Goal: Transaction & Acquisition: Purchase product/service

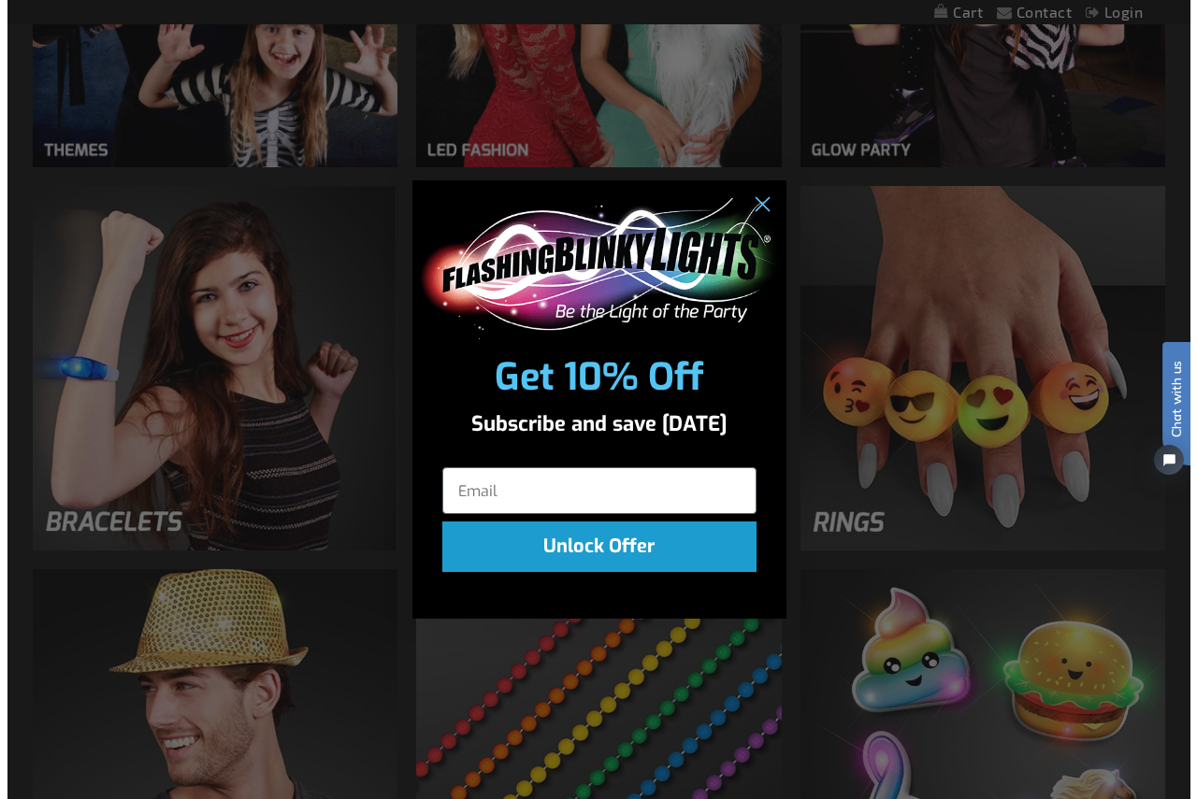
scroll to position [1692, 0]
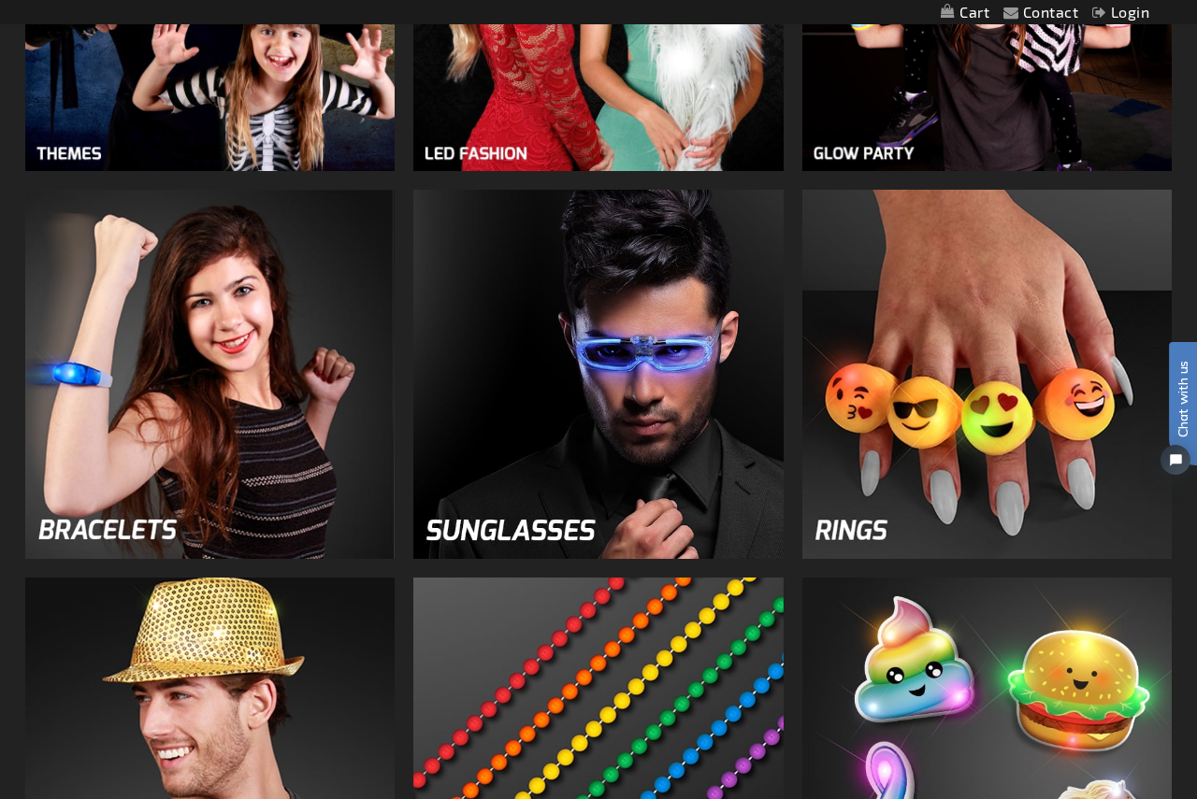
click at [242, 418] on div "Close dialog Get 10% Off Subscribe and save today Unlock Offer Submit" at bounding box center [598, 399] width 1197 height 799
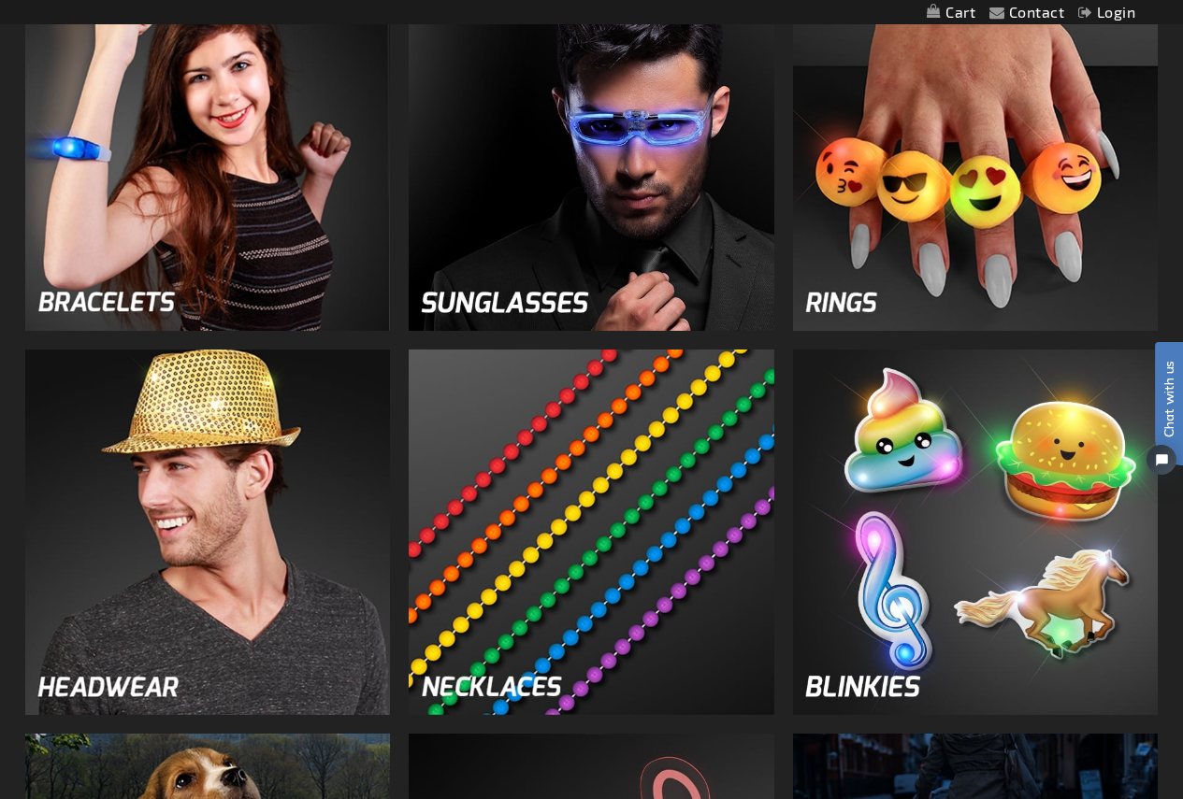
scroll to position [1870, 0]
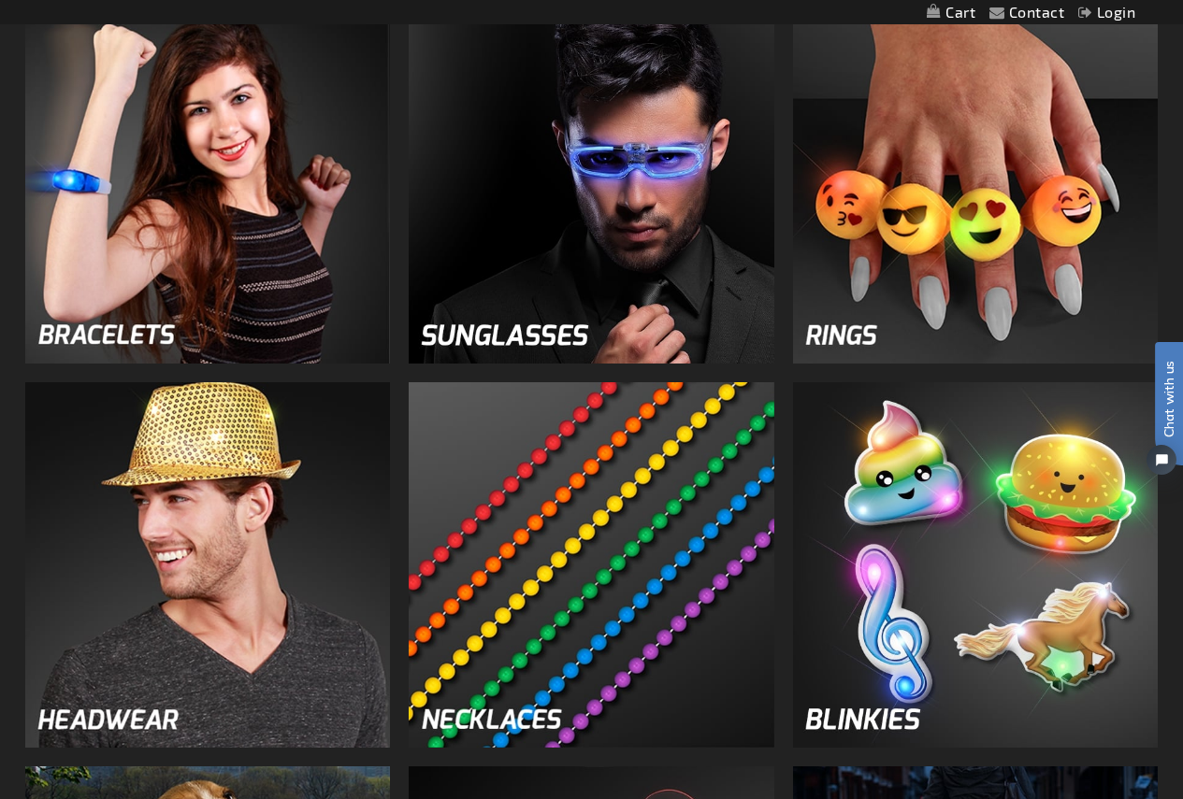
click at [998, 496] on img at bounding box center [976, 565] width 366 height 366
click at [941, 606] on img at bounding box center [976, 565] width 366 height 366
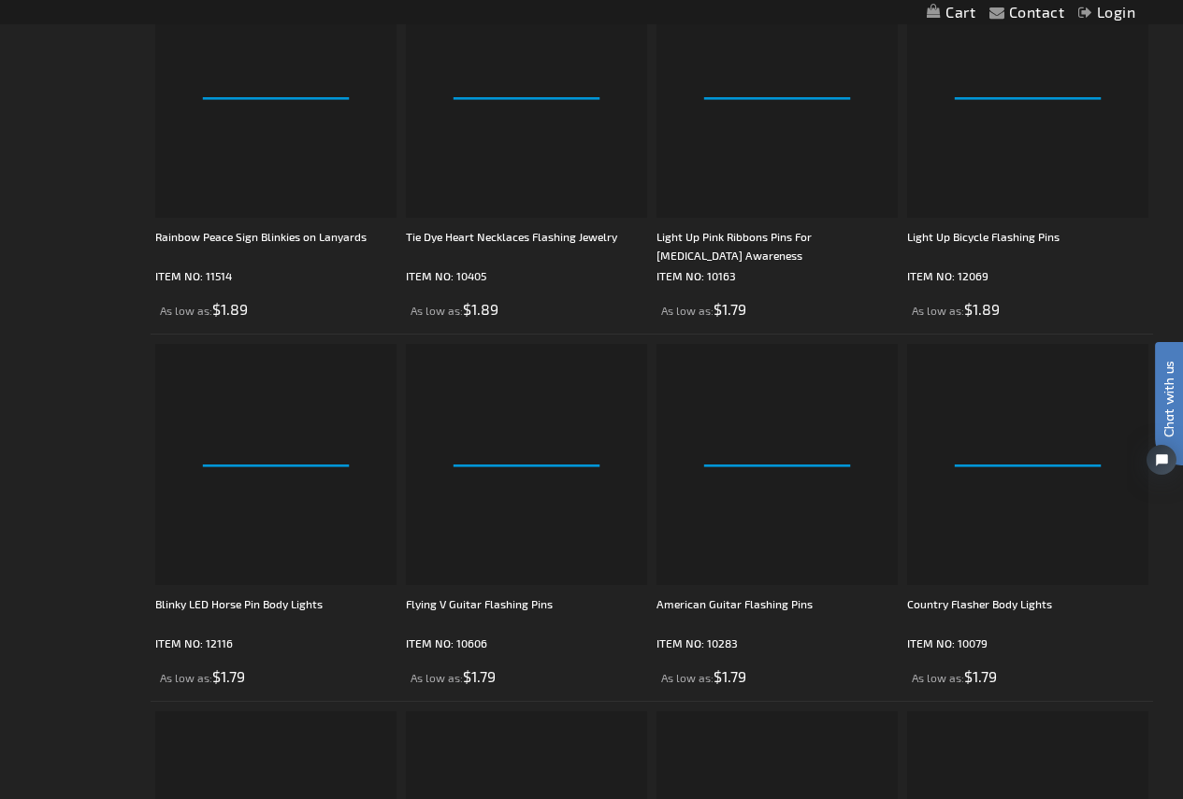
scroll to position [3366, 0]
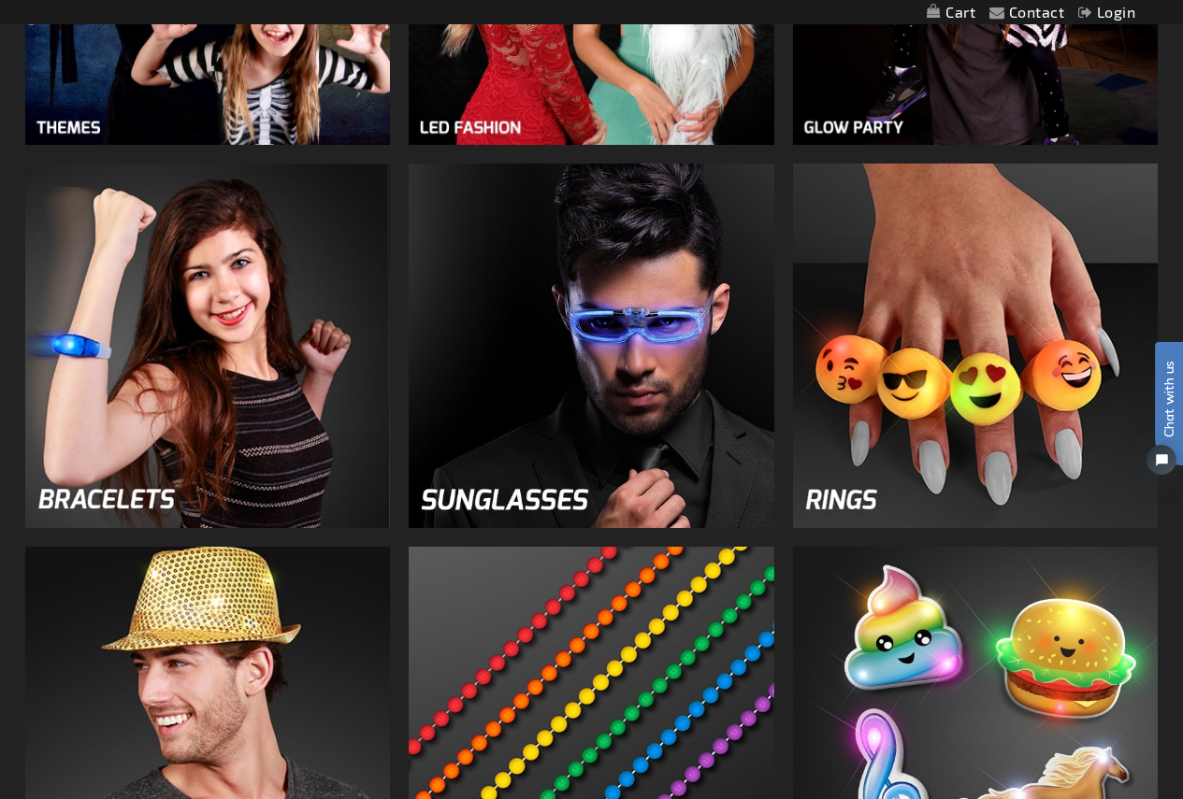
scroll to position [1646, 0]
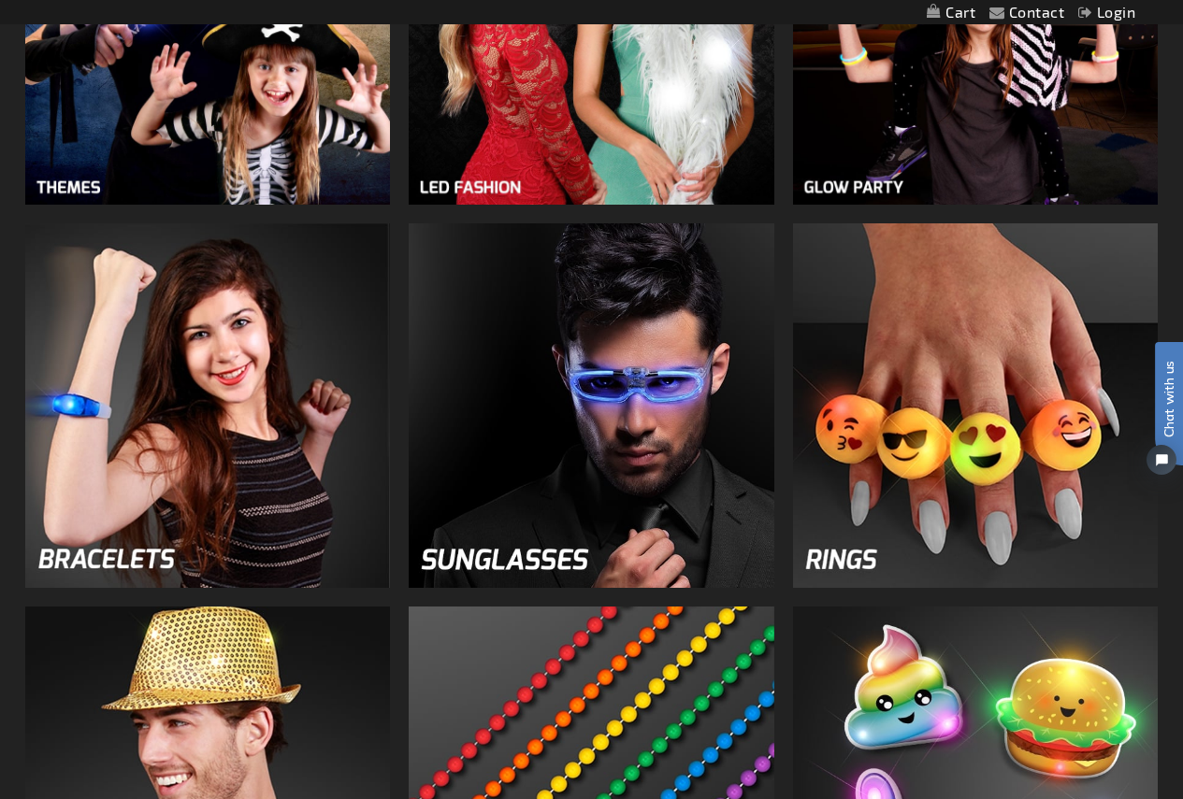
click at [143, 424] on img at bounding box center [208, 406] width 366 height 366
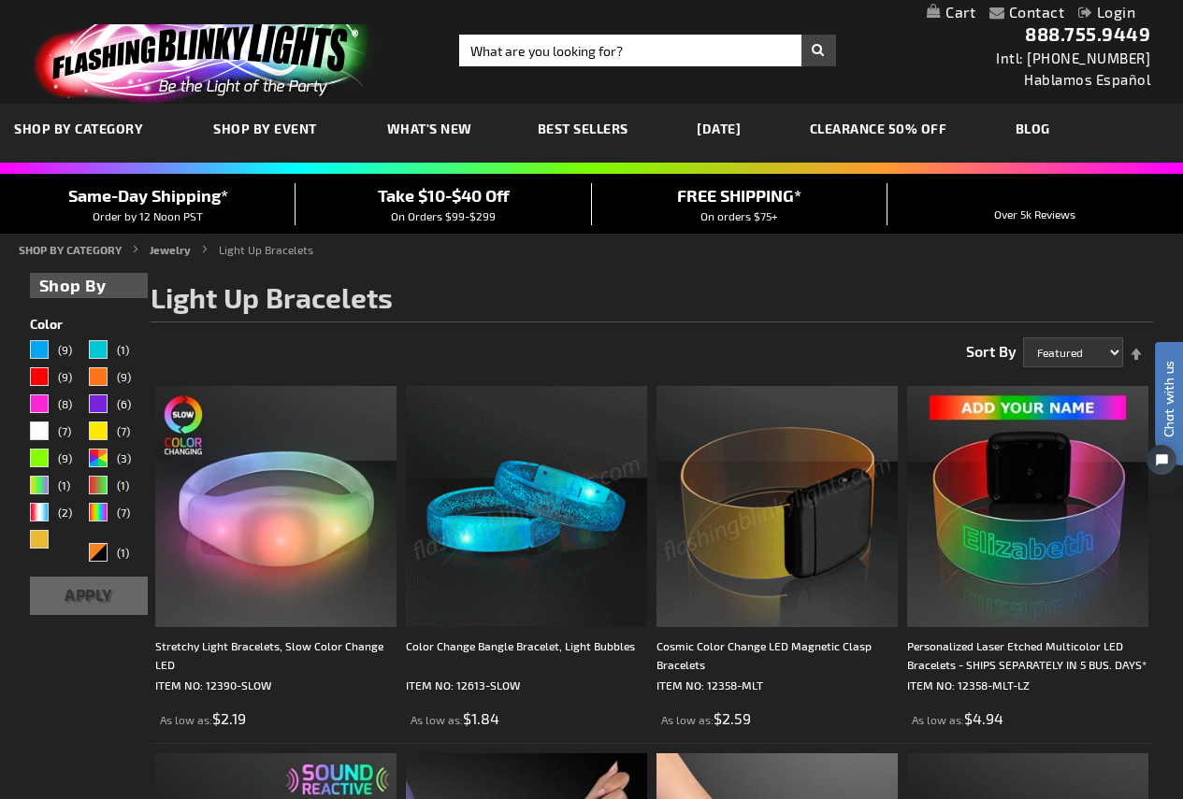
click at [583, 513] on img at bounding box center [526, 506] width 241 height 241
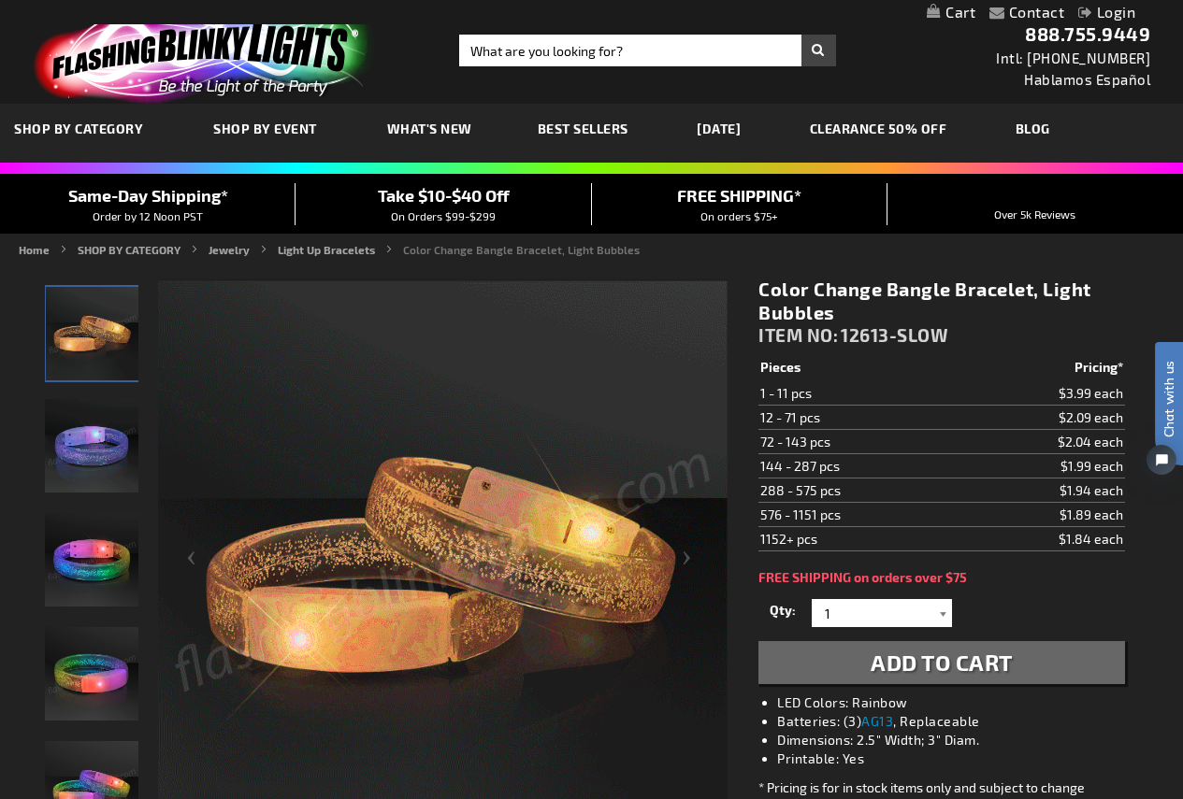
click at [940, 613] on div at bounding box center [942, 613] width 19 height 28
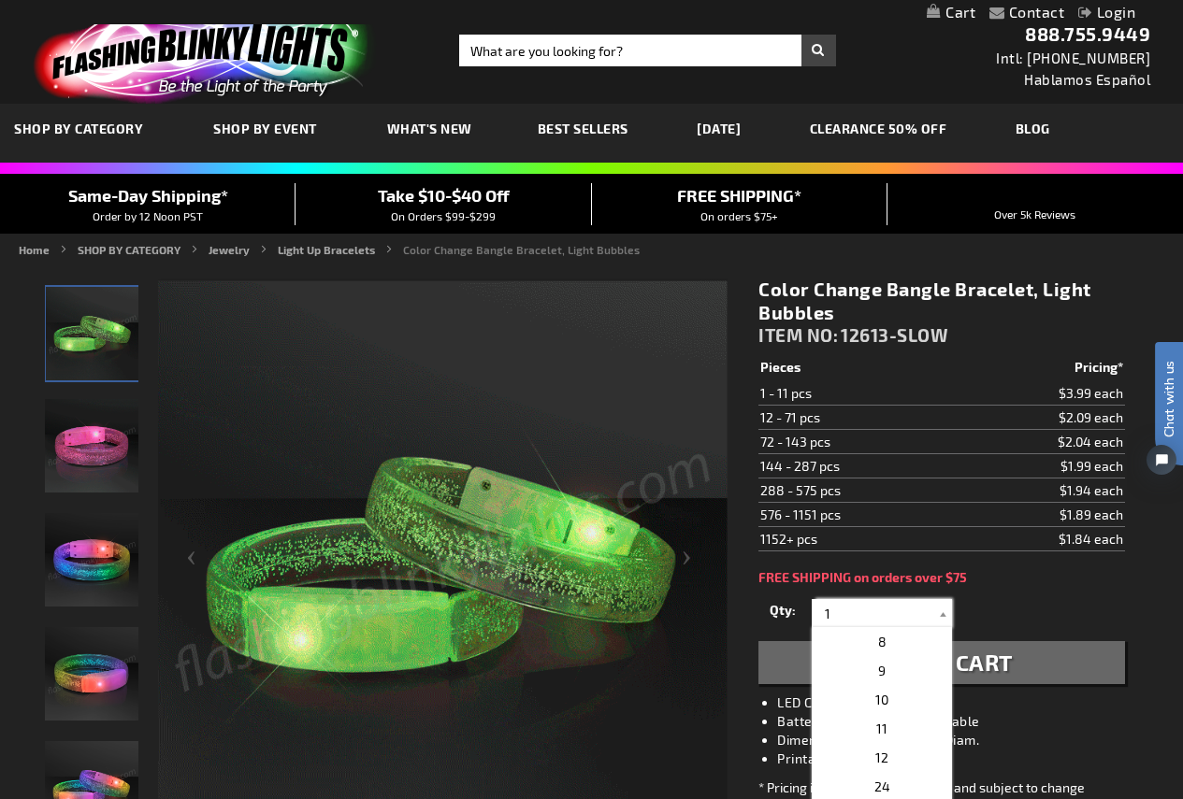
scroll to position [374, 0]
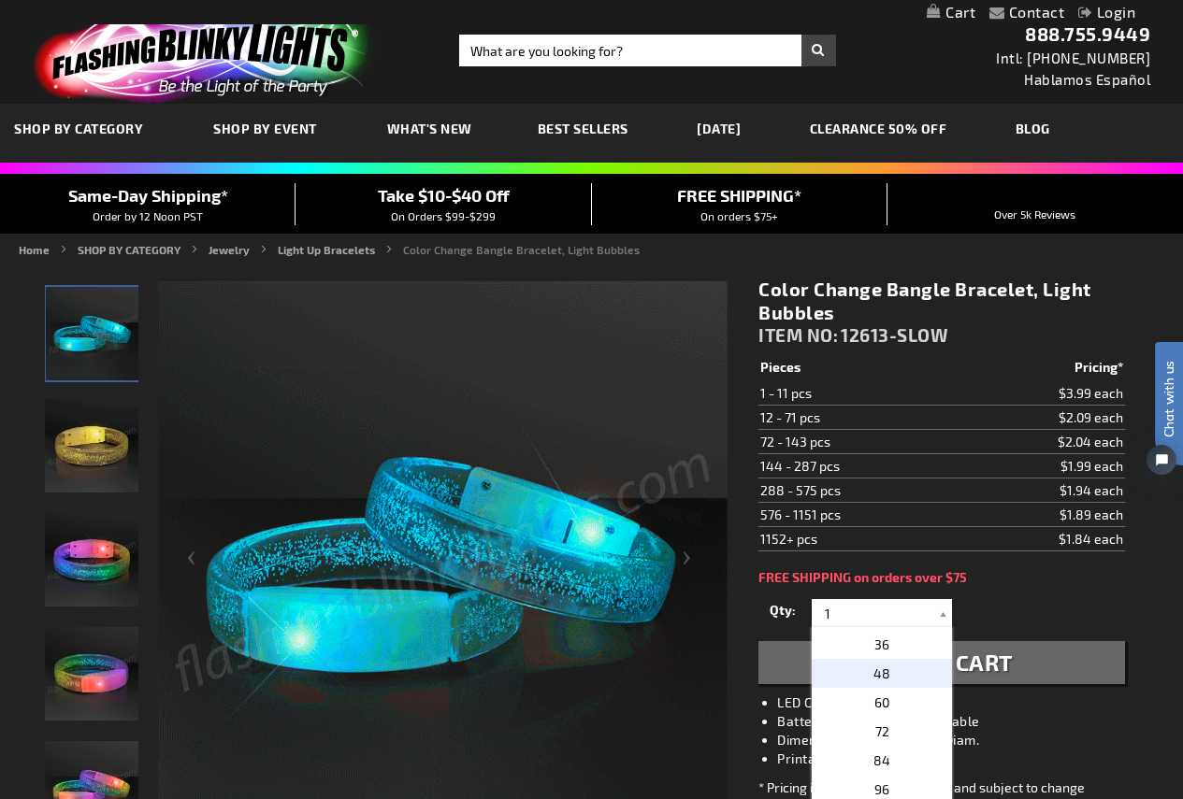
click at [878, 667] on span "48" at bounding box center [881, 674] width 17 height 16
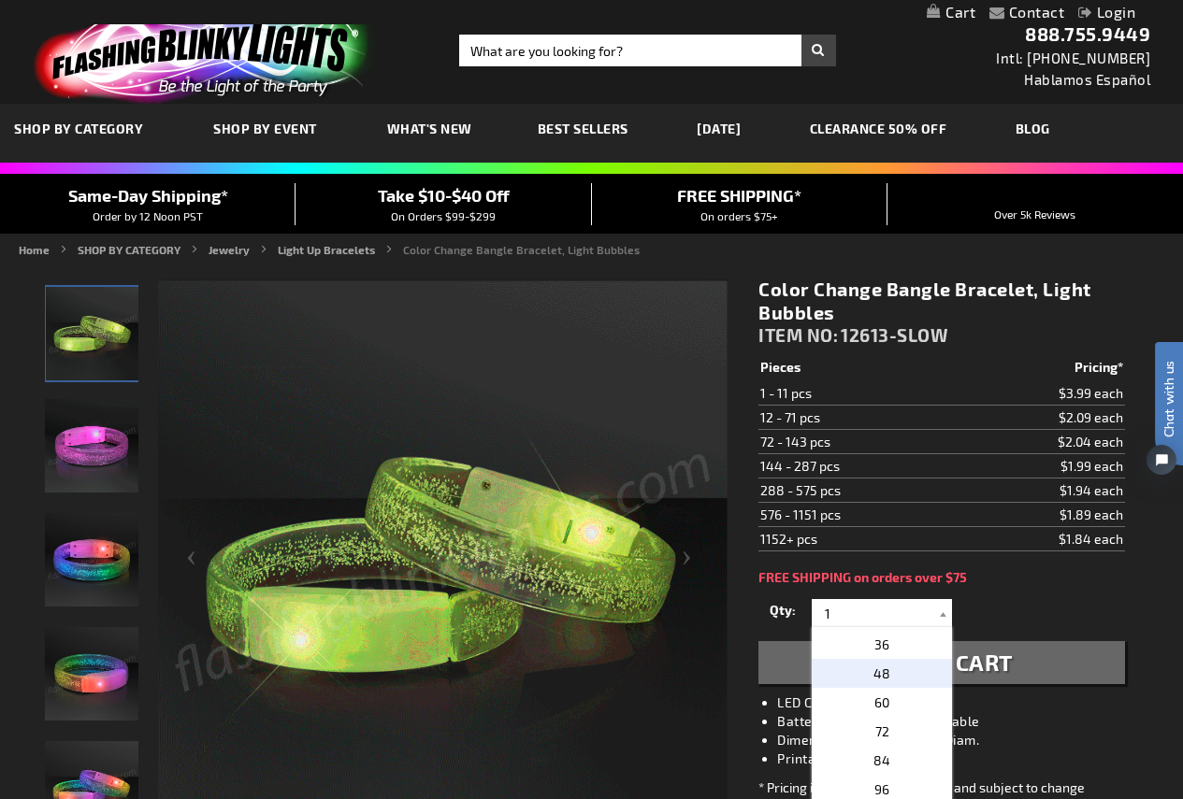
type input "48"
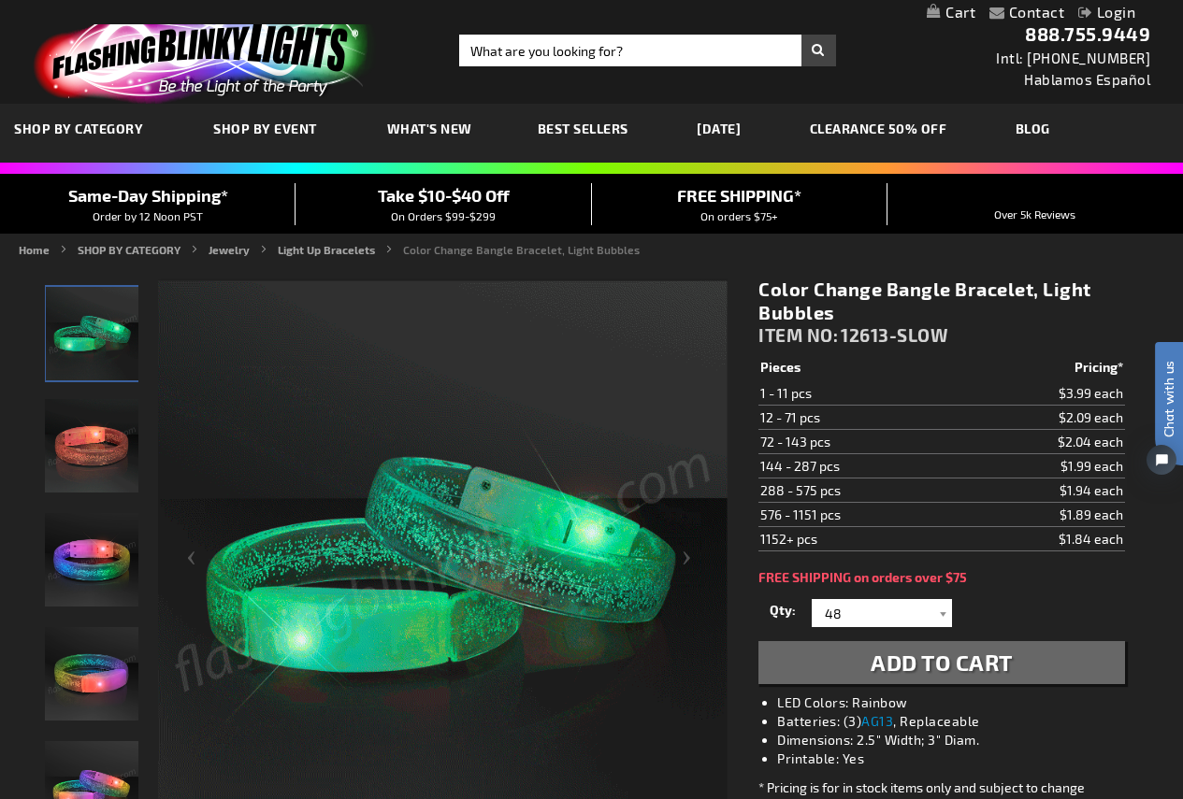
click at [943, 665] on span "Add to Cart" at bounding box center [941, 662] width 142 height 27
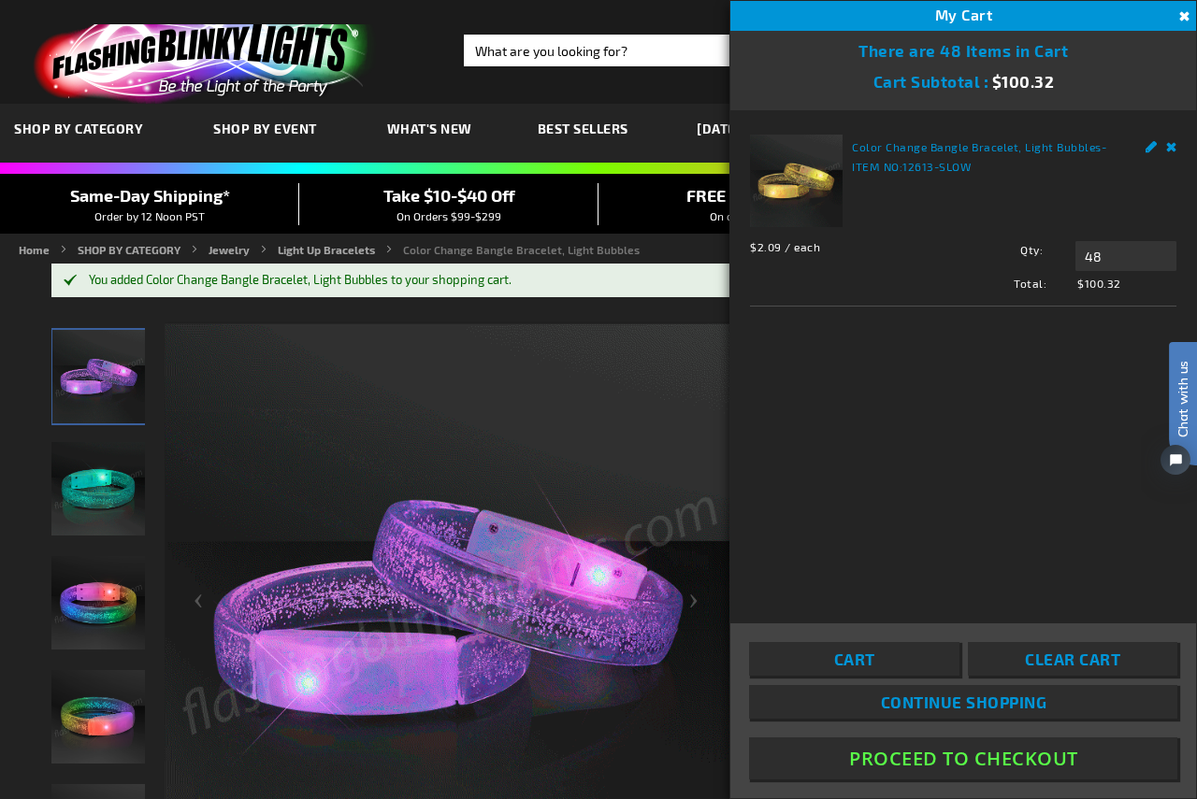
click at [1034, 744] on button "Proceed To Checkout" at bounding box center [963, 759] width 428 height 42
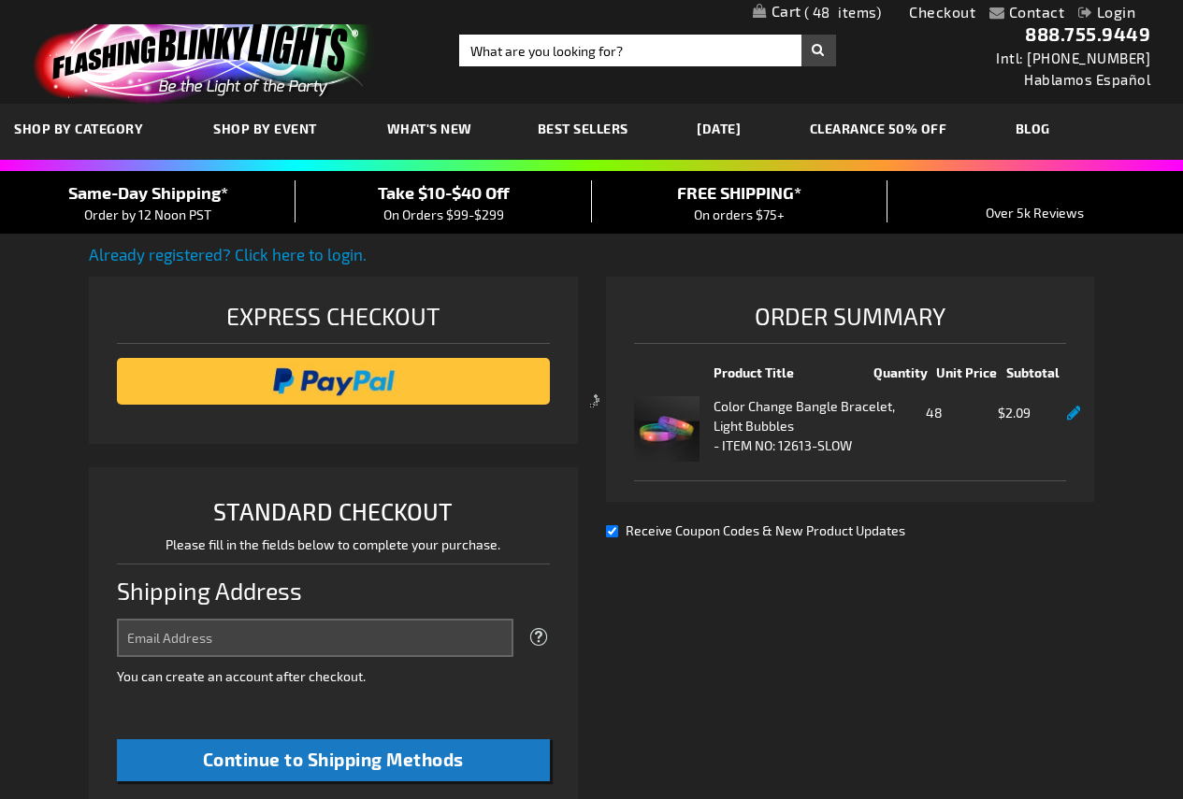
select select "US"
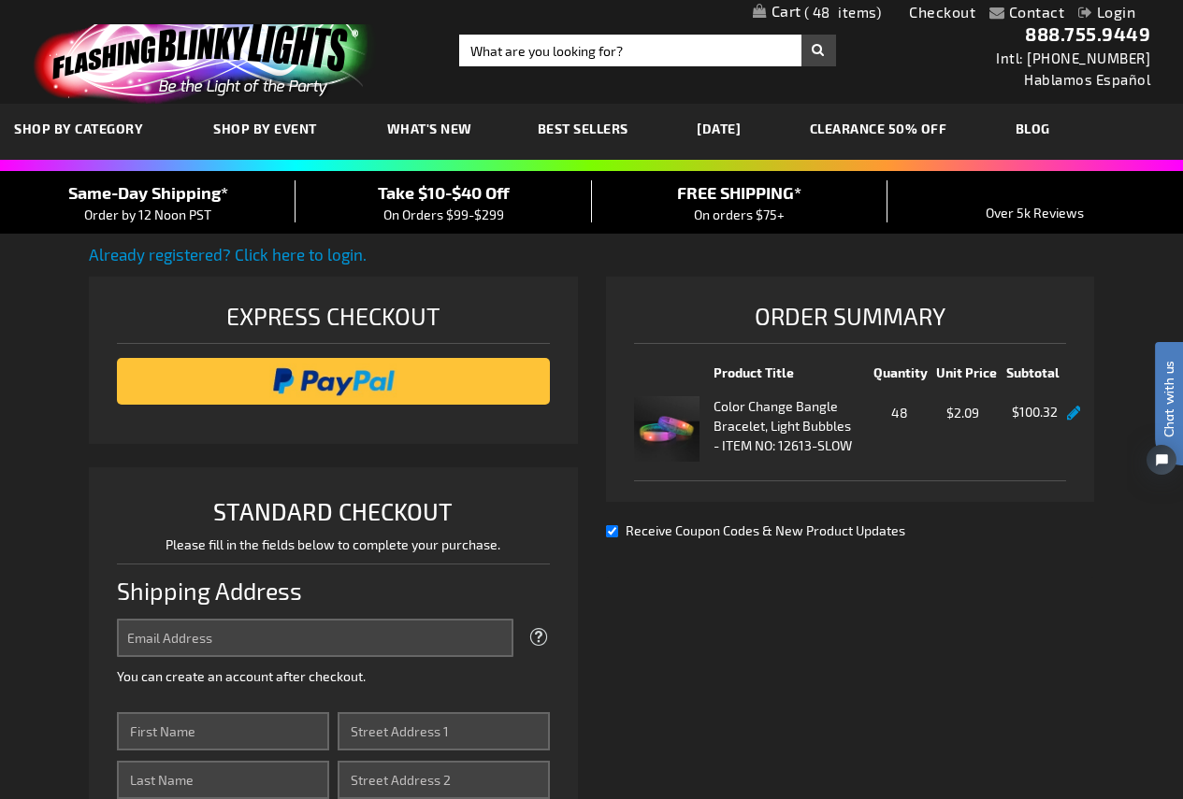
click at [428, 197] on span "Take $10-$40 Off" at bounding box center [444, 192] width 132 height 21
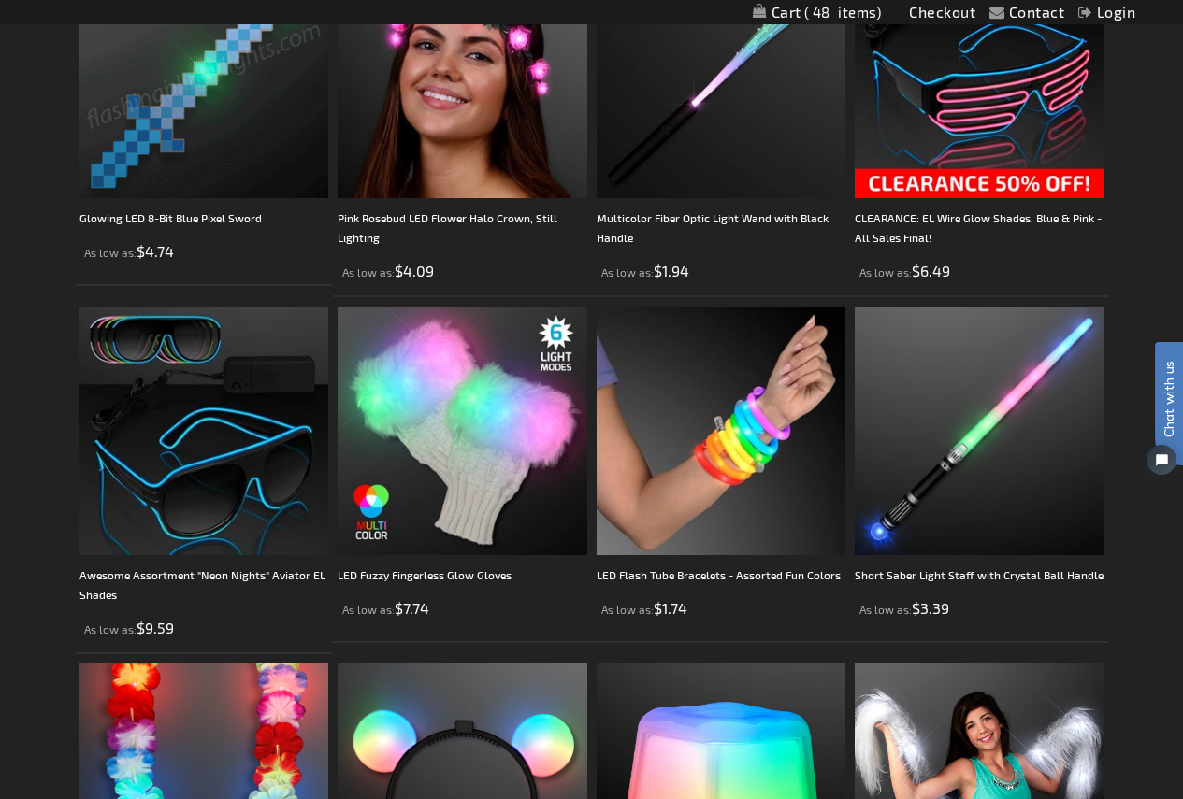
scroll to position [4675, 0]
